Goal: Feedback & Contribution: Leave review/rating

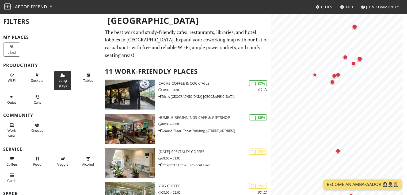
click at [59, 81] on span "Long stays" at bounding box center [63, 83] width 8 height 10
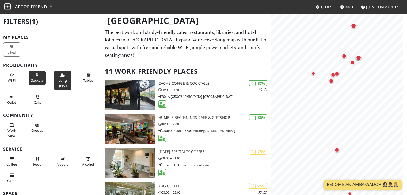
click at [31, 78] on span "Sockets" at bounding box center [37, 80] width 12 height 5
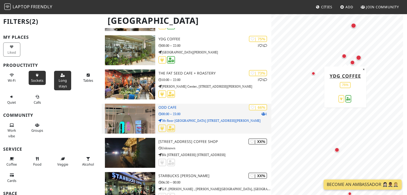
scroll to position [253, 0]
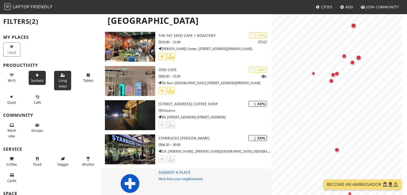
click at [126, 174] on icon at bounding box center [129, 183] width 19 height 19
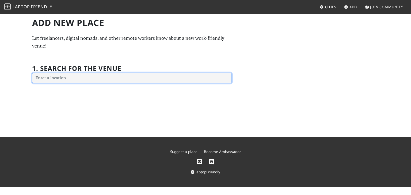
click at [50, 79] on input "text" at bounding box center [131, 78] width 199 height 11
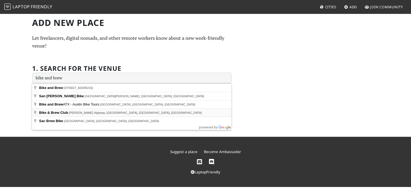
type input "Bike & Brew Club, Aguinaldo Highway, Dasmariñas, Cavite, Philippines"
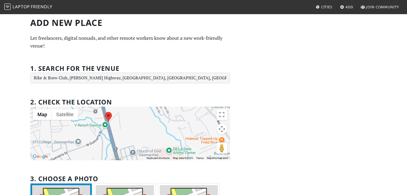
drag, startPoint x: 156, startPoint y: 121, endPoint x: 157, endPoint y: 129, distance: 8.6
click at [157, 129] on div at bounding box center [129, 133] width 199 height 53
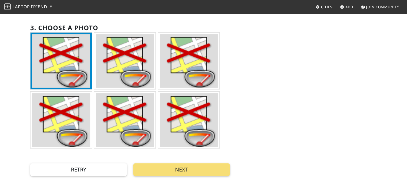
scroll to position [160, 0]
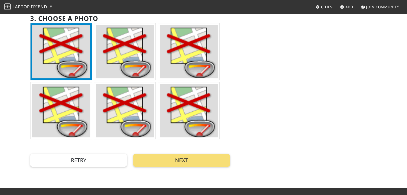
click at [132, 102] on img at bounding box center [125, 110] width 58 height 53
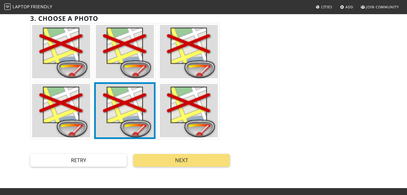
click at [113, 64] on img at bounding box center [125, 51] width 58 height 53
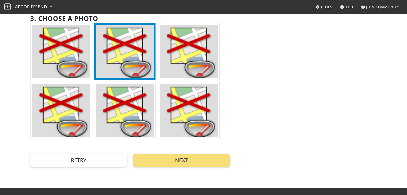
click at [112, 94] on img at bounding box center [125, 110] width 58 height 53
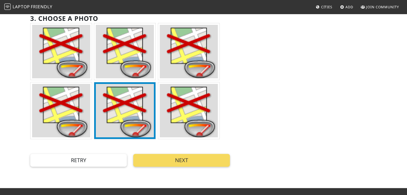
click at [183, 163] on button "Next" at bounding box center [181, 160] width 97 height 13
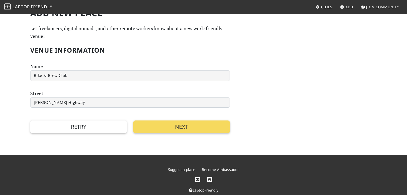
scroll to position [0, 0]
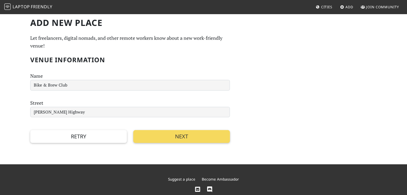
click at [174, 139] on button "Next" at bounding box center [181, 136] width 97 height 13
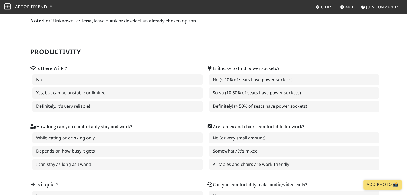
scroll to position [27, 0]
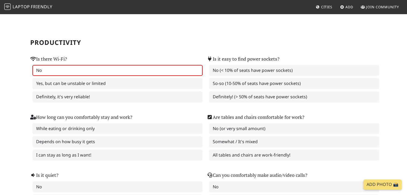
click at [42, 70] on label "No" at bounding box center [117, 70] width 170 height 11
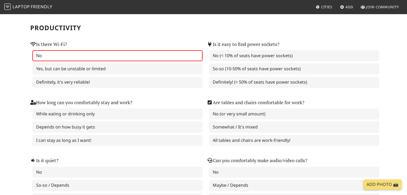
scroll to position [53, 0]
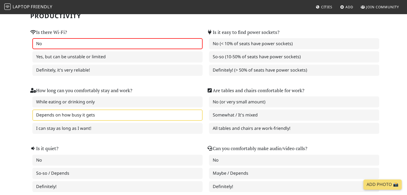
click at [112, 113] on label "Depends on how busy it gets" at bounding box center [117, 115] width 170 height 11
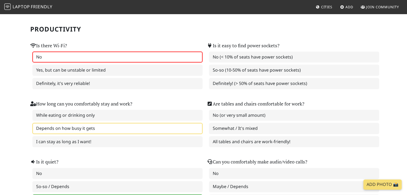
scroll to position [27, 0]
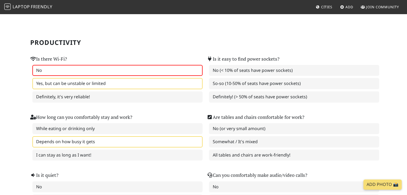
click at [78, 86] on label "Yes, but can be unstable or limited" at bounding box center [117, 83] width 170 height 11
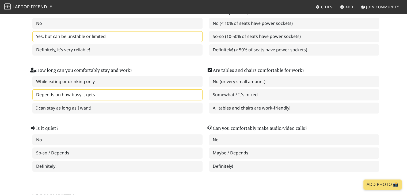
scroll to position [80, 0]
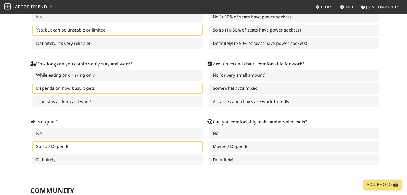
click at [91, 145] on label "So-so / Depends" at bounding box center [117, 146] width 170 height 11
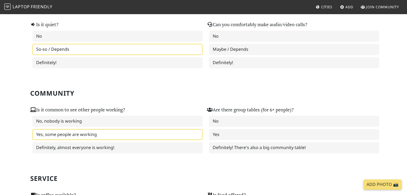
scroll to position [187, 0]
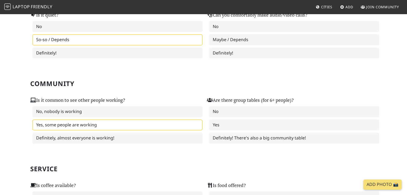
click at [111, 124] on label "Yes, some people are working" at bounding box center [117, 125] width 170 height 11
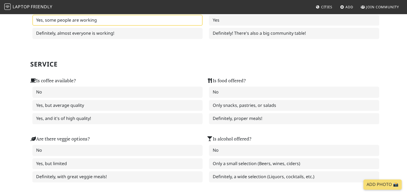
scroll to position [294, 0]
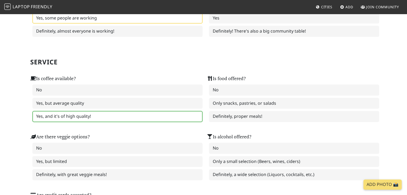
click at [86, 115] on label "Yes, and it's of high quality!" at bounding box center [117, 116] width 170 height 11
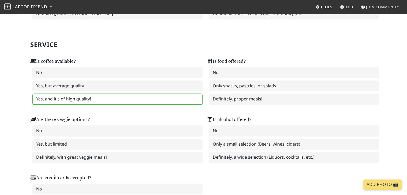
scroll to position [321, 0]
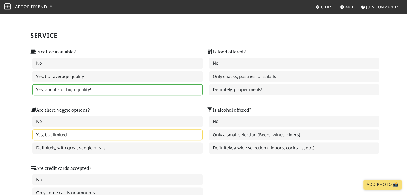
click at [110, 134] on label "Yes, but limited" at bounding box center [117, 134] width 170 height 11
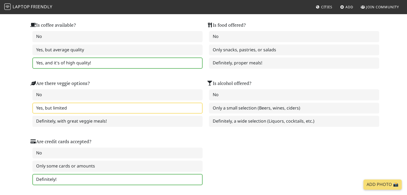
click at [107, 174] on label "Definitely!" at bounding box center [117, 179] width 170 height 11
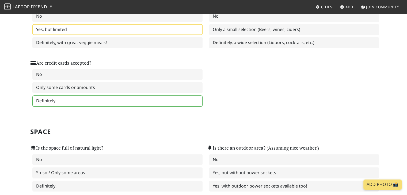
scroll to position [454, 0]
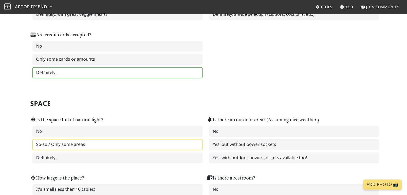
click at [189, 143] on label "So-so / Only some areas" at bounding box center [117, 144] width 170 height 11
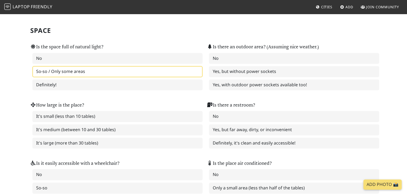
scroll to position [535, 0]
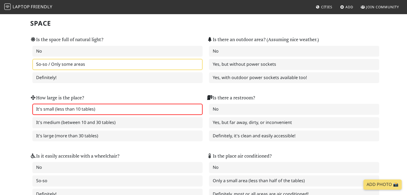
click at [153, 106] on label "It's small (less than 10 tables)" at bounding box center [117, 109] width 170 height 11
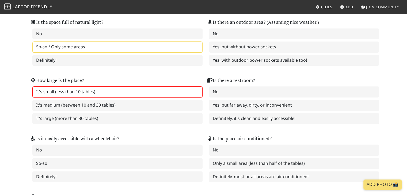
scroll to position [561, 0]
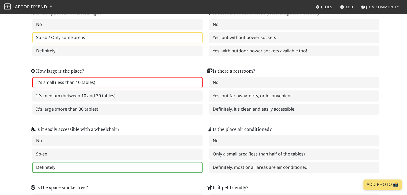
click at [139, 163] on label "Definitely!" at bounding box center [117, 167] width 170 height 11
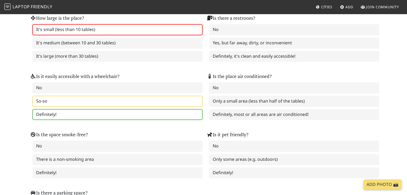
scroll to position [615, 0]
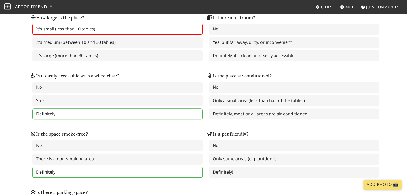
click at [130, 167] on label "Definitely!" at bounding box center [117, 172] width 170 height 11
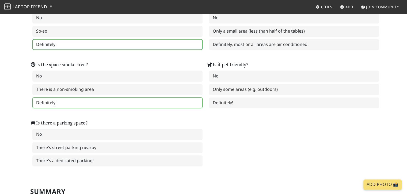
scroll to position [695, 0]
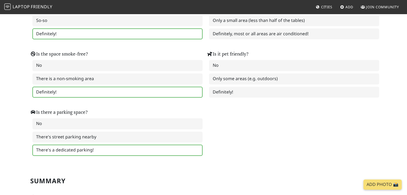
click at [98, 145] on label "There's a dedicated parking!" at bounding box center [117, 150] width 170 height 11
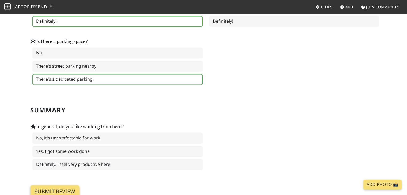
scroll to position [775, 0]
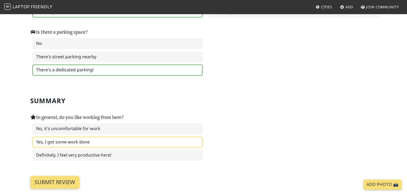
click at [125, 137] on label "Yes, I got some work done" at bounding box center [117, 142] width 170 height 11
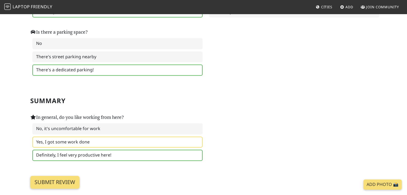
click at [124, 150] on label "Definitely, I feel very productive here!" at bounding box center [117, 155] width 170 height 11
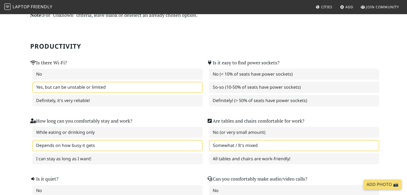
scroll to position [0, 0]
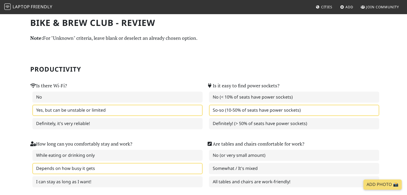
click at [319, 110] on label "So-so (10-50% of seats have power sockets)" at bounding box center [294, 110] width 170 height 11
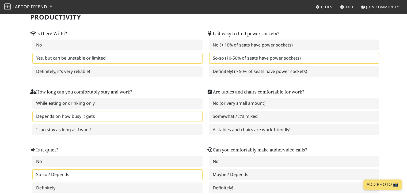
scroll to position [53, 0]
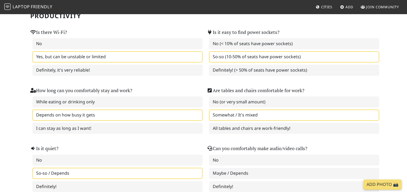
click at [242, 116] on label "Somewhat / It's mixed" at bounding box center [294, 115] width 170 height 11
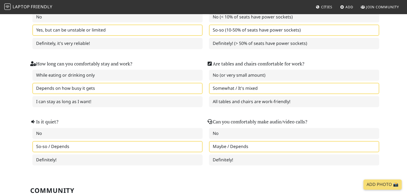
click at [261, 144] on label "Maybe / Depends" at bounding box center [294, 146] width 170 height 11
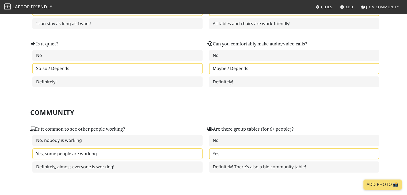
scroll to position [160, 0]
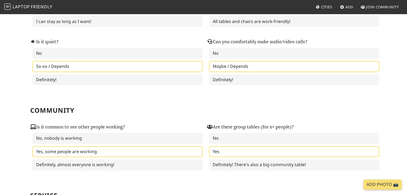
click at [262, 148] on label "Yes" at bounding box center [294, 151] width 170 height 11
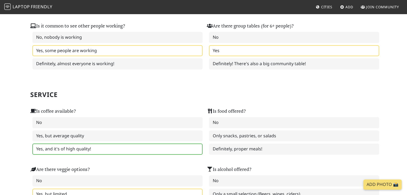
scroll to position [294, 0]
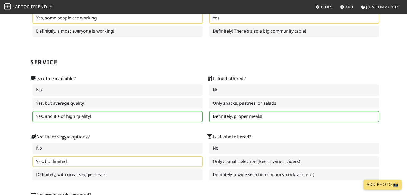
click at [260, 115] on label "Definitely, proper meals!" at bounding box center [294, 116] width 170 height 11
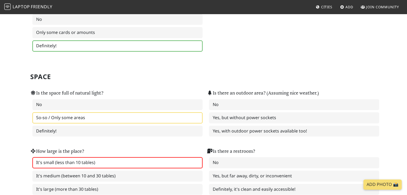
scroll to position [535, 0]
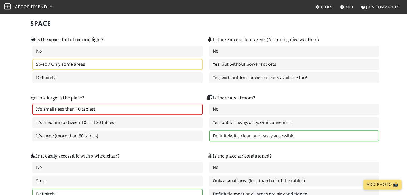
click at [244, 131] on label "Definitely, it's clean and easily accessible!" at bounding box center [294, 135] width 170 height 11
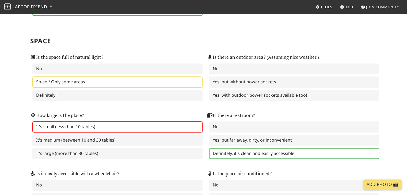
scroll to position [508, 0]
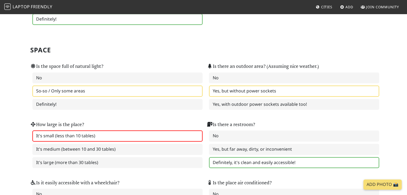
click at [289, 87] on label "Yes, but without power sockets" at bounding box center [294, 91] width 170 height 11
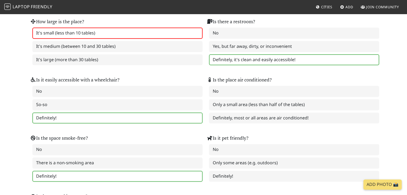
scroll to position [668, 0]
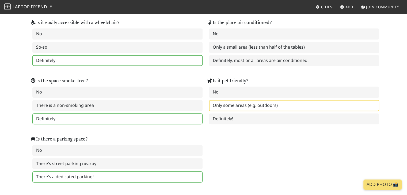
click at [296, 100] on label "Only some areas (e.g. outdoors)" at bounding box center [294, 105] width 170 height 11
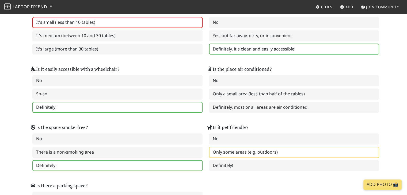
scroll to position [615, 0]
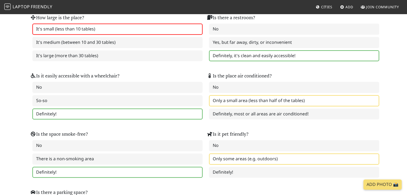
click at [291, 98] on label "Only a small area (less than half of the tables)" at bounding box center [294, 100] width 170 height 11
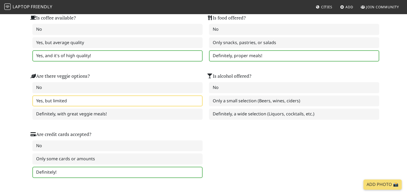
scroll to position [321, 0]
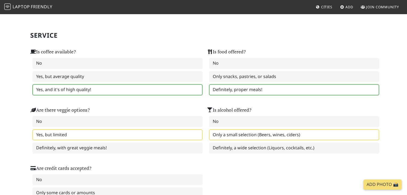
click at [282, 130] on label "Only a small selection (Beers, wines, ciders)" at bounding box center [294, 134] width 170 height 11
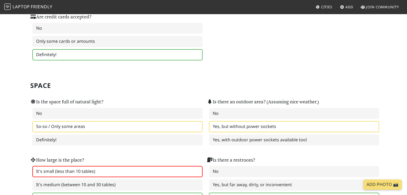
scroll to position [430, 0]
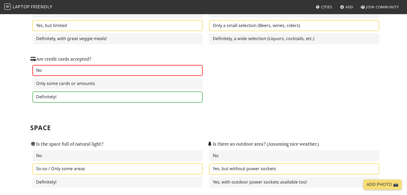
click at [125, 70] on label "No" at bounding box center [117, 70] width 170 height 11
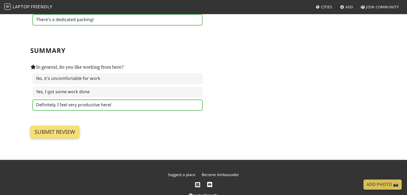
scroll to position [829, 0]
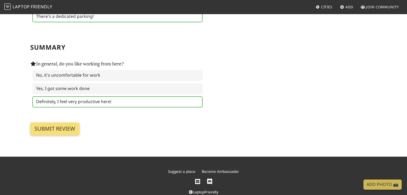
click at [384, 182] on link "Add Photo 📸" at bounding box center [382, 185] width 38 height 10
click at [52, 122] on input "Submit review" at bounding box center [54, 128] width 49 height 13
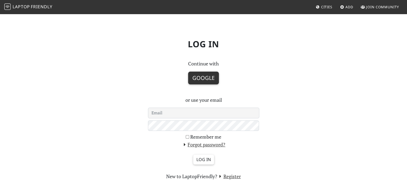
click at [206, 72] on button "Google" at bounding box center [203, 78] width 31 height 13
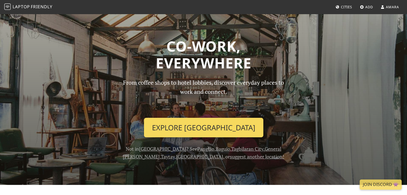
click at [219, 127] on link "Explore Manila" at bounding box center [203, 128] width 119 height 20
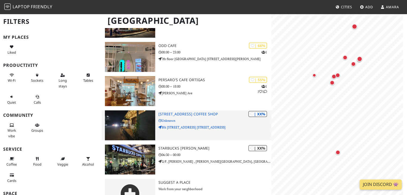
scroll to position [287, 0]
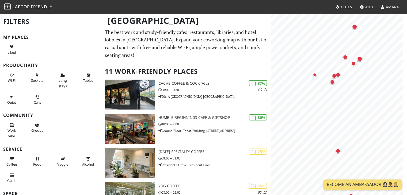
click at [170, 30] on div "Manila" at bounding box center [203, 23] width 407 height 21
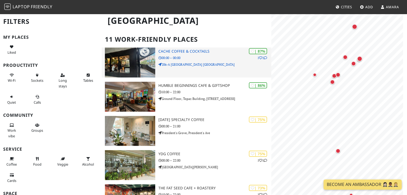
scroll to position [80, 0]
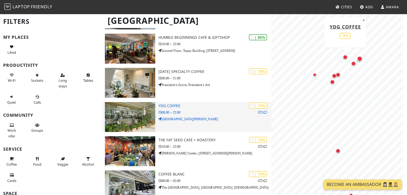
click at [205, 110] on p "08:00 – 22:00" at bounding box center [214, 112] width 113 height 5
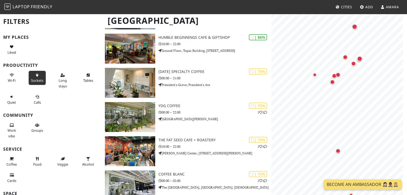
click at [39, 78] on span "Sockets" at bounding box center [37, 80] width 12 height 5
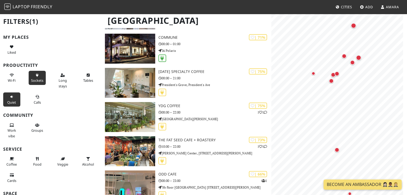
click at [5, 102] on button "Quiet" at bounding box center [11, 100] width 17 height 14
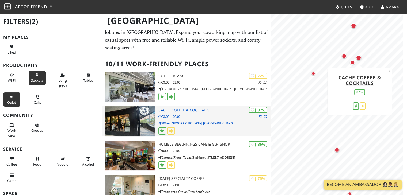
scroll to position [0, 0]
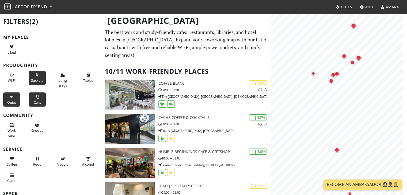
click at [34, 104] on span "Calls" at bounding box center [37, 102] width 7 height 5
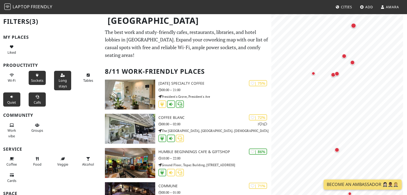
click at [59, 86] on span "Long stays" at bounding box center [63, 83] width 8 height 10
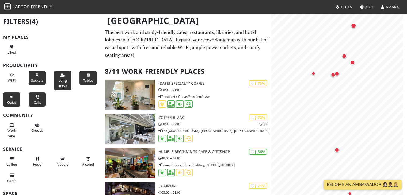
click at [83, 78] on span "Tables" at bounding box center [88, 80] width 10 height 5
click at [14, 71] on button "Wi-Fi" at bounding box center [11, 78] width 17 height 14
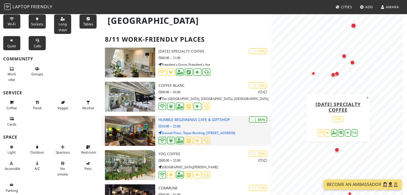
scroll to position [80, 0]
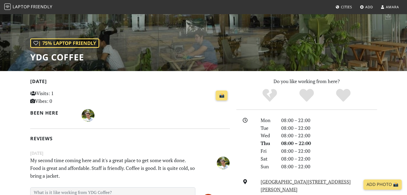
scroll to position [80, 0]
